Goal: Find specific page/section: Locate item on page

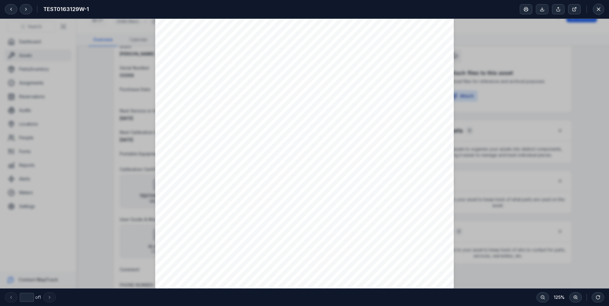
scroll to position [161, 0]
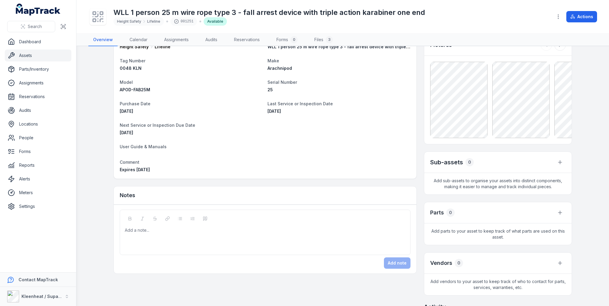
scroll to position [30, 0]
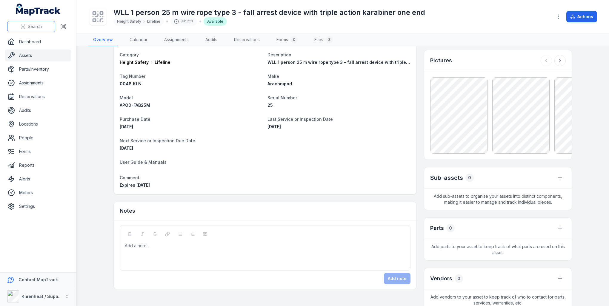
click at [18, 26] on button "Search" at bounding box center [31, 26] width 48 height 11
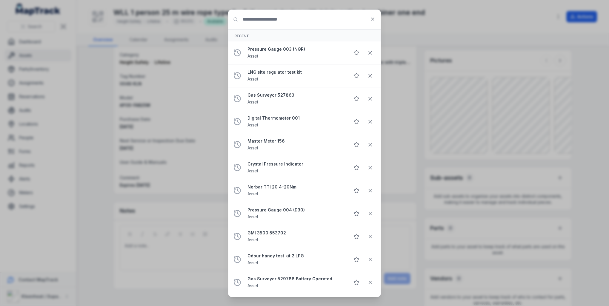
click at [252, 21] on input "Search for anything" at bounding box center [304, 19] width 152 height 19
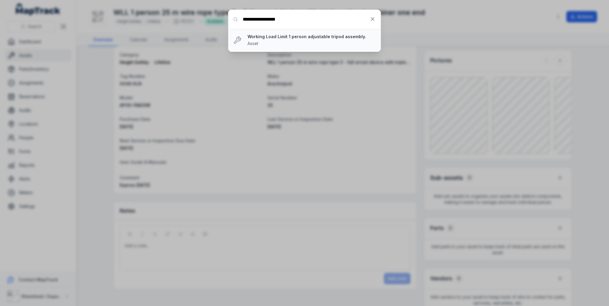
type input "**********"
click at [294, 39] on strong "Working Load Limit 1 person adjustable tripod assembly." at bounding box center [311, 37] width 128 height 6
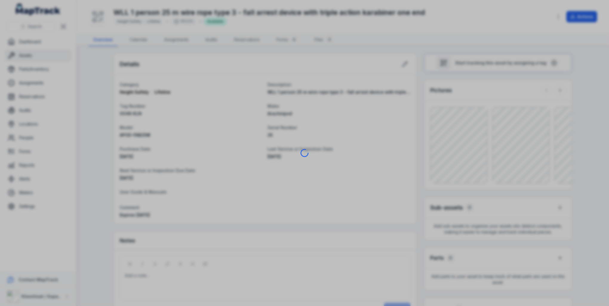
click at [466, 144] on div at bounding box center [304, 153] width 609 height 306
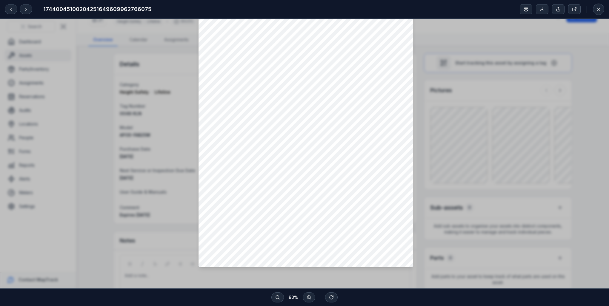
scroll to position [57, 0]
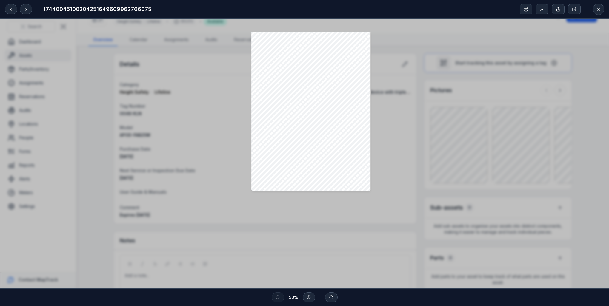
click at [412, 113] on div at bounding box center [304, 126] width 609 height 328
click at [597, 8] on icon at bounding box center [598, 9] width 6 height 6
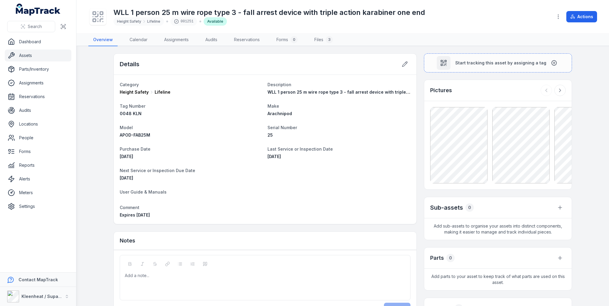
click at [518, 141] on div at bounding box center [304, 153] width 609 height 306
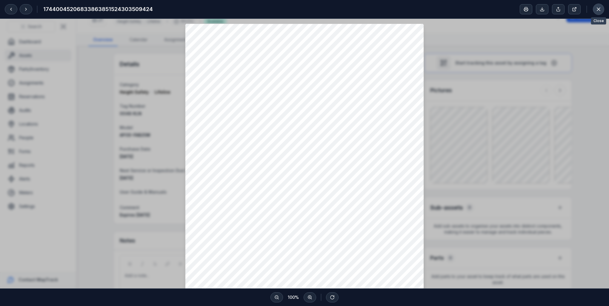
click at [597, 10] on icon at bounding box center [598, 9] width 6 height 6
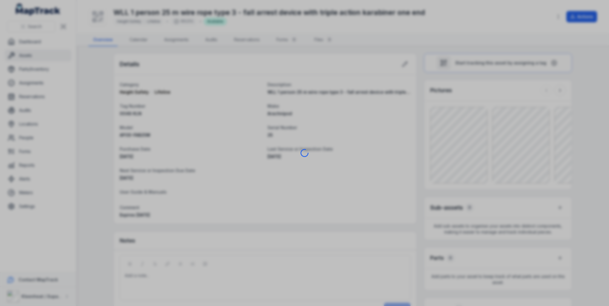
click at [557, 128] on div at bounding box center [304, 153] width 609 height 306
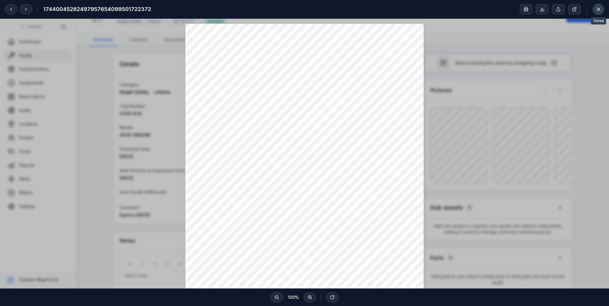
click at [595, 12] on icon at bounding box center [598, 9] width 6 height 6
click at [541, 10] on icon at bounding box center [541, 9] width 5 height 5
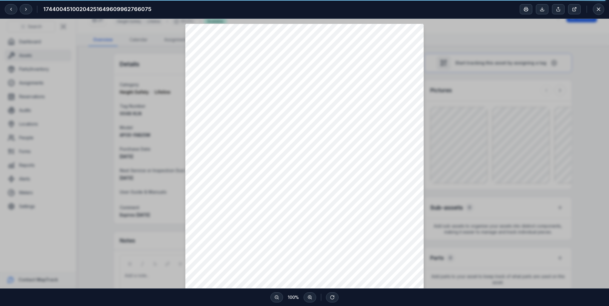
click at [540, 87] on div at bounding box center [304, 183] width 609 height 328
click at [598, 8] on icon at bounding box center [598, 9] width 6 height 6
